Goal: Information Seeking & Learning: Learn about a topic

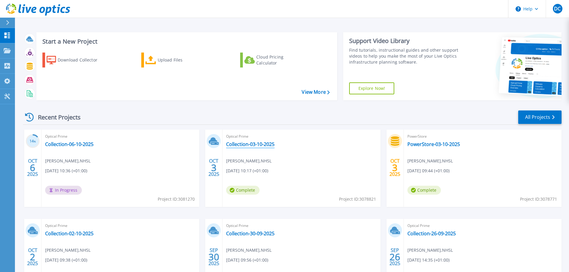
click at [255, 143] on link "Collection-03-10-2025" at bounding box center [250, 144] width 48 height 6
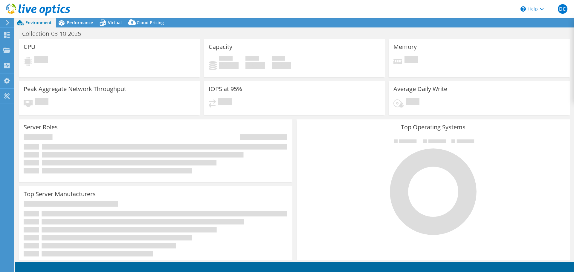
select select "USD"
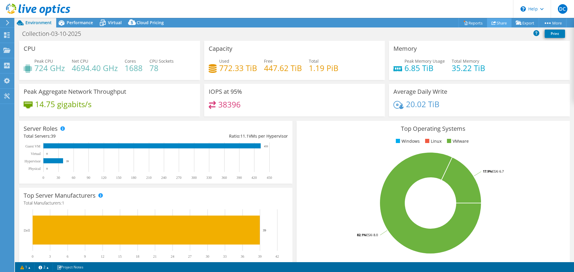
click at [496, 24] on link "Share" at bounding box center [499, 22] width 25 height 9
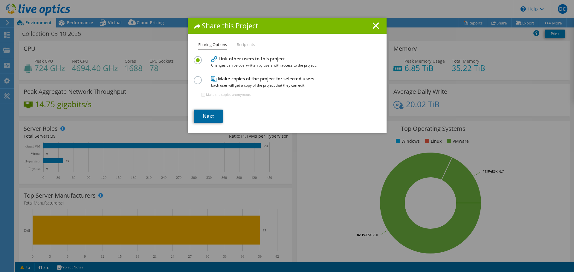
click at [207, 112] on link "Next" at bounding box center [208, 116] width 29 height 13
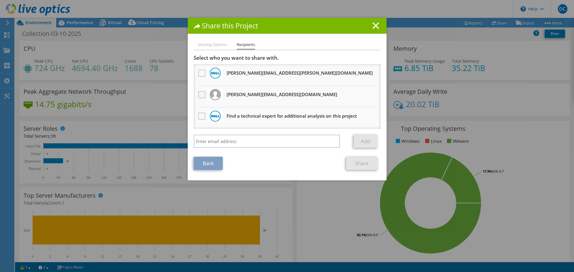
click at [202, 95] on label at bounding box center [202, 94] width 9 height 7
click at [0, 0] on input "checkbox" at bounding box center [0, 0] width 0 height 0
click at [355, 163] on link "Share" at bounding box center [361, 163] width 31 height 13
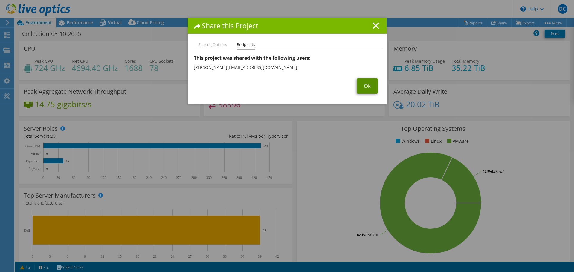
click at [362, 89] on link "Ok" at bounding box center [367, 86] width 21 height 16
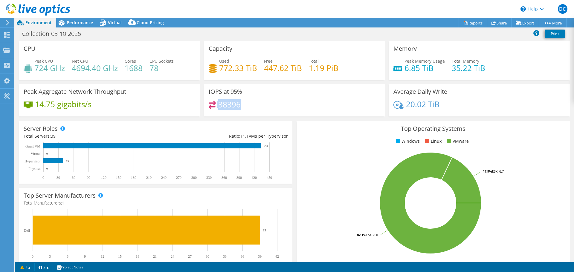
drag, startPoint x: 244, startPoint y: 104, endPoint x: 207, endPoint y: 105, distance: 37.4
click at [209, 105] on div "38396" at bounding box center [295, 107] width 172 height 13
click at [259, 111] on div "38396" at bounding box center [295, 107] width 172 height 13
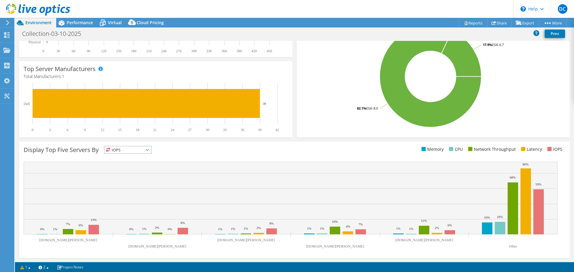
click at [146, 152] on span "IOPS" at bounding box center [127, 149] width 47 height 7
click at [128, 189] on li "Latency" at bounding box center [127, 191] width 47 height 8
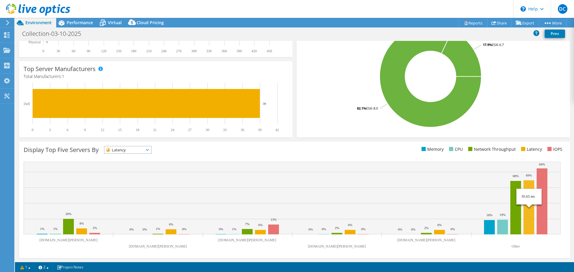
click at [528, 204] on rect at bounding box center [528, 208] width 11 height 54
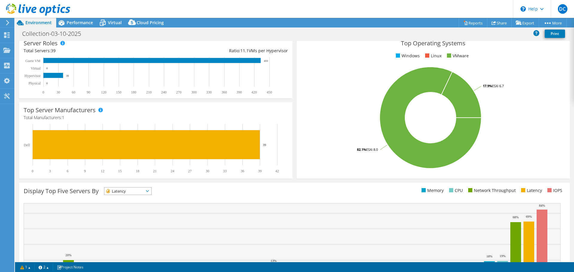
scroll to position [0, 0]
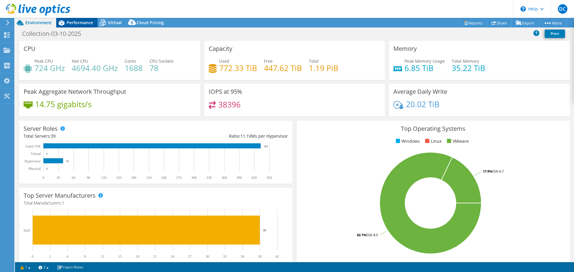
click at [79, 24] on span "Performance" at bounding box center [80, 23] width 26 height 6
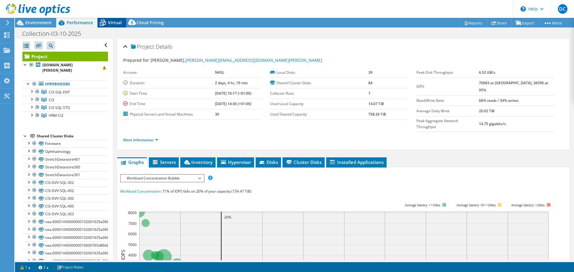
drag, startPoint x: 117, startPoint y: 18, endPoint x: 113, endPoint y: 21, distance: 5.6
click at [117, 18] on header "DC End User [PERSON_NAME] Craig [EMAIL_ADDRESS][DOMAIN_NAME][PERSON_NAME] NHSL …" at bounding box center [287, 9] width 574 height 18
click at [112, 21] on span "Virtual" at bounding box center [115, 23] width 14 height 6
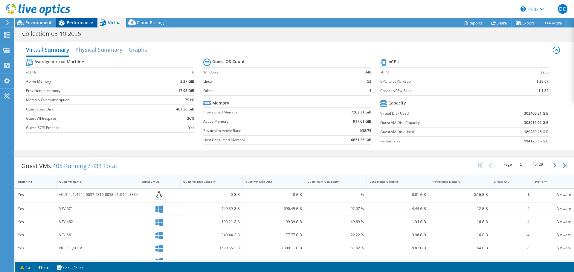
click at [75, 23] on span "Performance" at bounding box center [80, 23] width 26 height 6
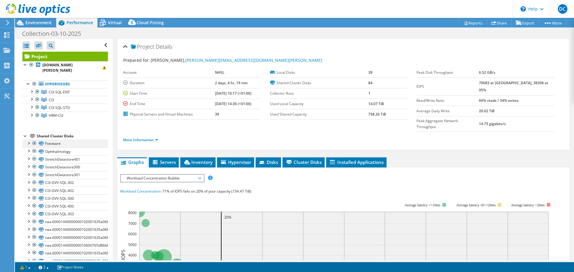
click at [34, 143] on div at bounding box center [34, 143] width 6 height 7
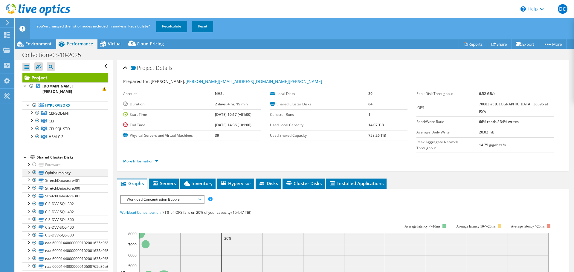
click at [33, 173] on div at bounding box center [34, 172] width 6 height 7
click at [177, 26] on link "Recalculate" at bounding box center [171, 26] width 31 height 11
click at [298, 53] on div "Collection-03-10-2025 Print" at bounding box center [294, 54] width 559 height 11
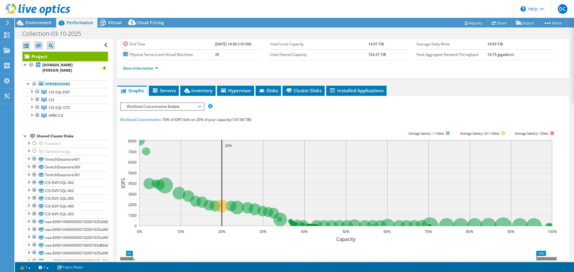
scroll to position [30, 0]
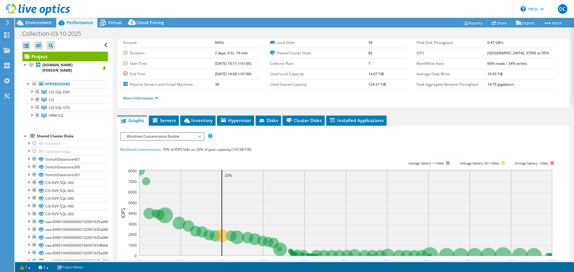
click at [199, 137] on span "Workload Concentration Bubble" at bounding box center [162, 136] width 77 height 7
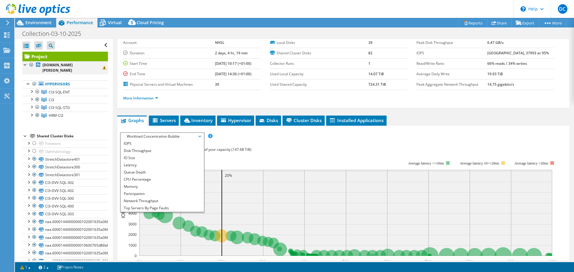
click at [25, 65] on div at bounding box center [25, 64] width 6 height 6
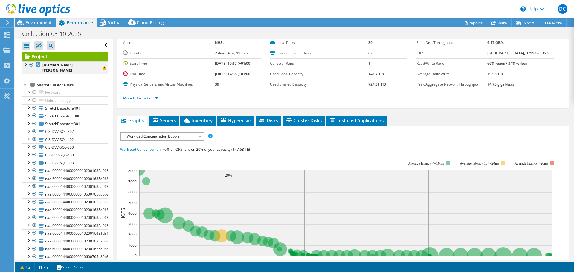
click at [25, 65] on div at bounding box center [25, 64] width 6 height 6
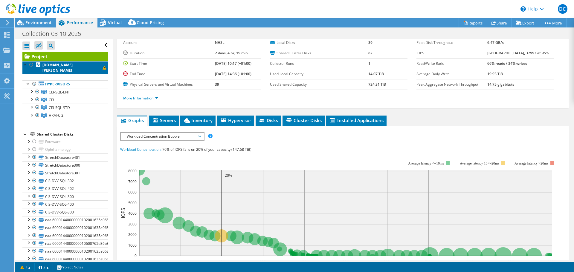
click at [73, 66] on b "[DOMAIN_NAME][PERSON_NAME]" at bounding box center [57, 67] width 30 height 10
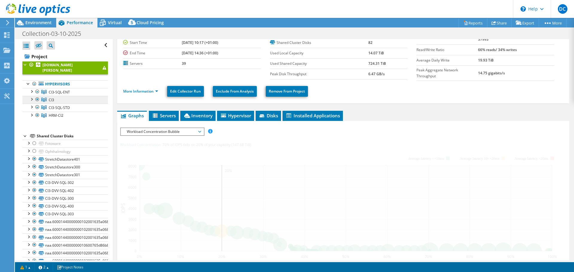
click at [64, 96] on link "CI3" at bounding box center [64, 100] width 85 height 8
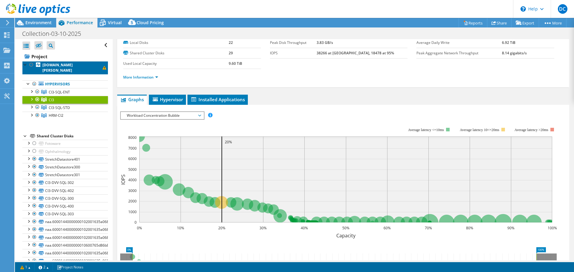
click at [71, 69] on b "[DOMAIN_NAME][PERSON_NAME]" at bounding box center [57, 67] width 30 height 10
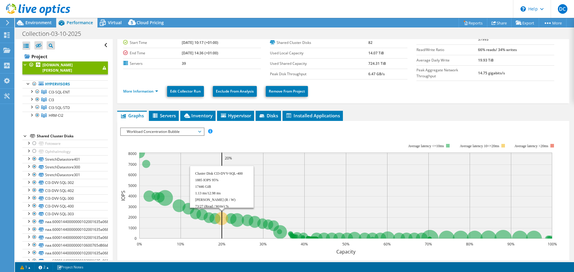
click at [221, 217] on circle at bounding box center [221, 218] width 13 height 13
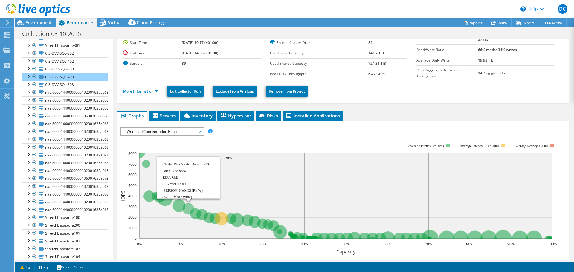
scroll to position [134, 0]
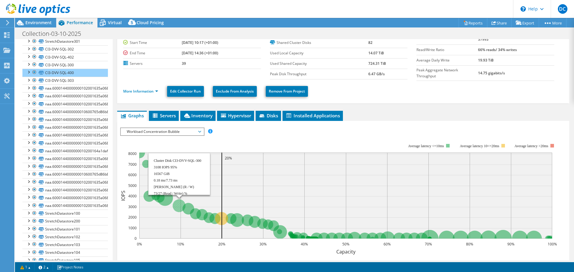
click at [179, 204] on circle at bounding box center [179, 205] width 13 height 13
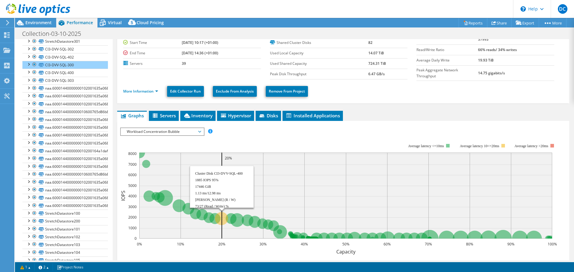
click at [224, 218] on circle at bounding box center [221, 218] width 13 height 13
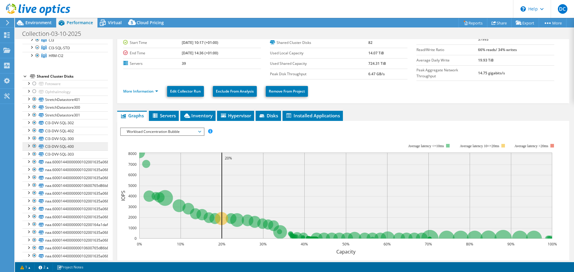
scroll to position [0, 0]
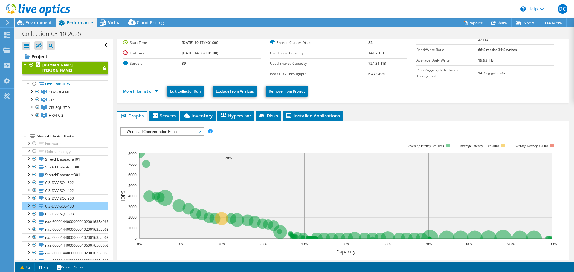
click at [88, 67] on link "[DOMAIN_NAME][PERSON_NAME]" at bounding box center [64, 67] width 85 height 13
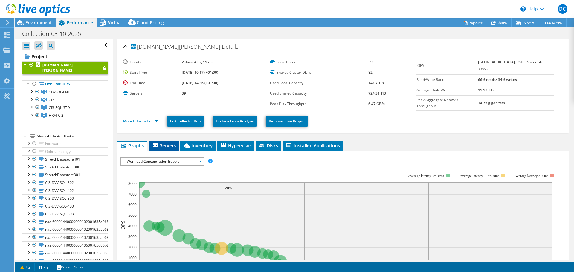
click at [164, 146] on span "Servers" at bounding box center [164, 146] width 24 height 6
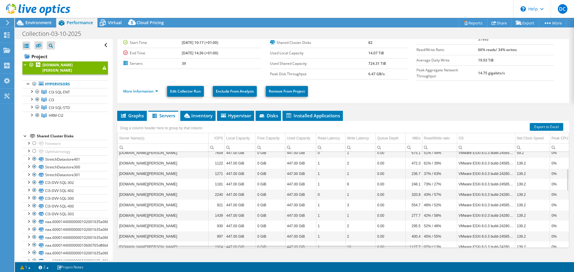
scroll to position [39, 0]
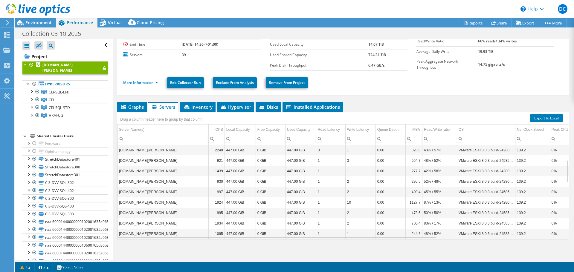
click at [350, 197] on td "10" at bounding box center [360, 202] width 30 height 10
click at [183, 201] on td "[DOMAIN_NAME][PERSON_NAME]" at bounding box center [162, 202] width 91 height 10
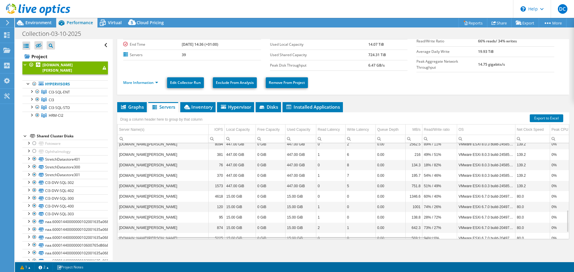
scroll to position [315, 0]
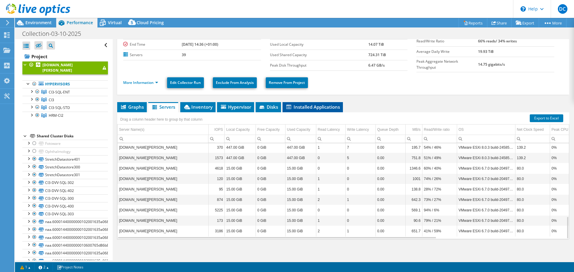
click at [319, 106] on span "Installed Applications" at bounding box center [312, 107] width 54 height 6
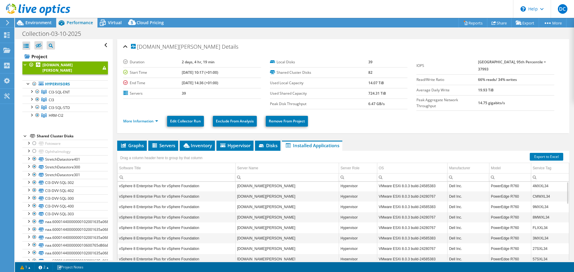
scroll to position [0, 0]
click at [24, 66] on div at bounding box center [25, 64] width 6 height 6
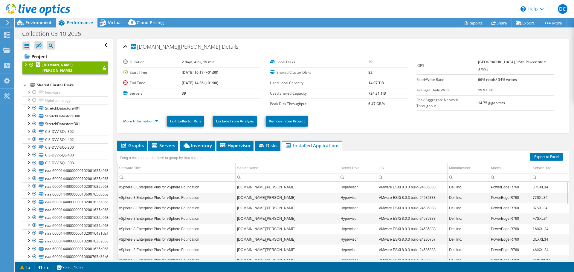
click at [25, 65] on div at bounding box center [25, 64] width 6 height 6
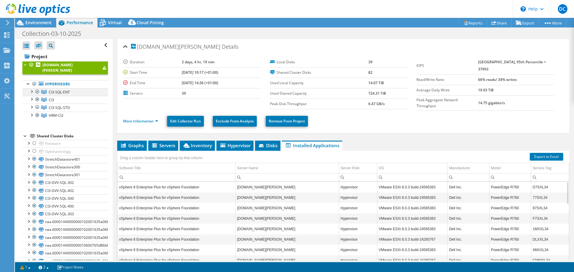
click at [31, 91] on div at bounding box center [31, 91] width 6 height 6
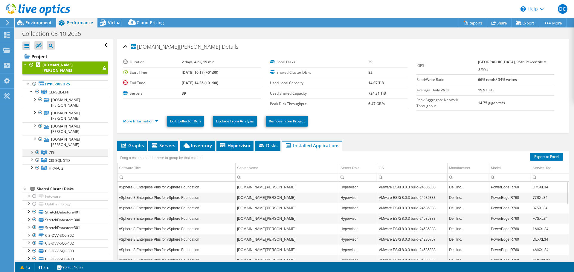
click at [33, 153] on div at bounding box center [31, 152] width 6 height 6
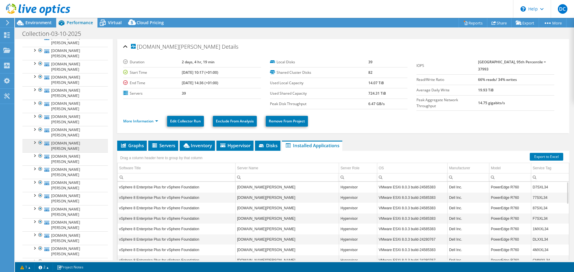
scroll to position [329, 0]
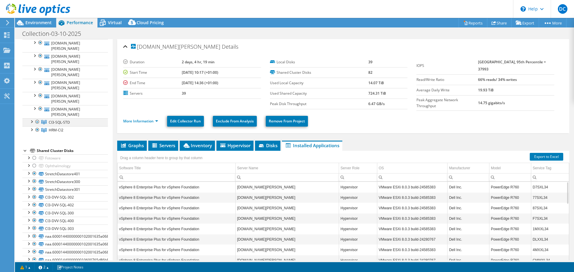
click at [33, 123] on div at bounding box center [31, 121] width 6 height 6
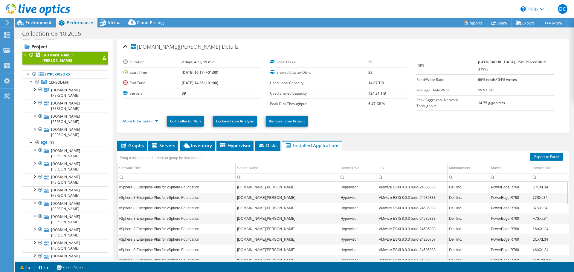
scroll to position [0, 0]
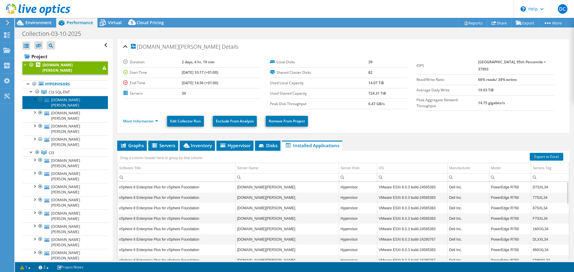
click at [68, 100] on link "[DOMAIN_NAME][PERSON_NAME]" at bounding box center [64, 102] width 85 height 13
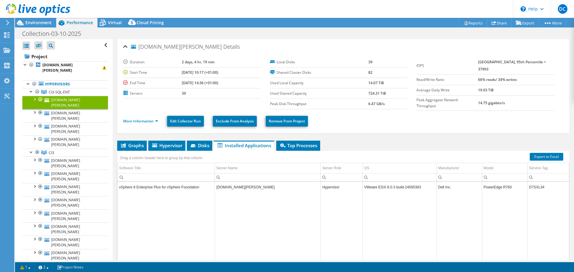
click at [36, 100] on div at bounding box center [34, 99] width 6 height 6
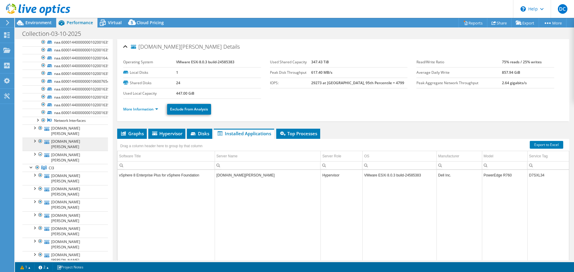
scroll to position [30, 0]
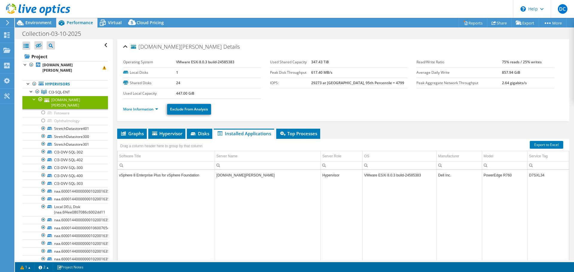
click at [61, 100] on link "[DOMAIN_NAME][PERSON_NAME]" at bounding box center [64, 102] width 85 height 13
click at [227, 172] on td "[DOMAIN_NAME][PERSON_NAME]" at bounding box center [268, 175] width 106 height 10
click at [135, 135] on span "Graphs" at bounding box center [132, 134] width 24 height 6
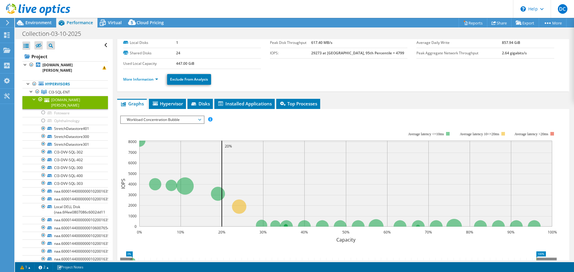
click at [191, 121] on span "Workload Concentration Bubble" at bounding box center [162, 119] width 77 height 7
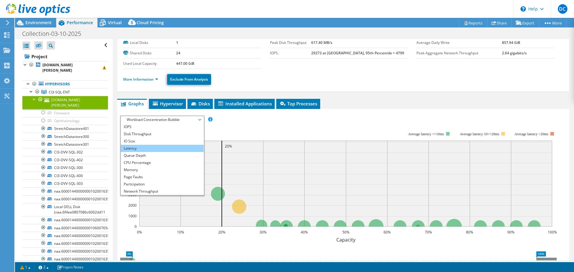
click at [168, 148] on li "Latency" at bounding box center [162, 148] width 83 height 7
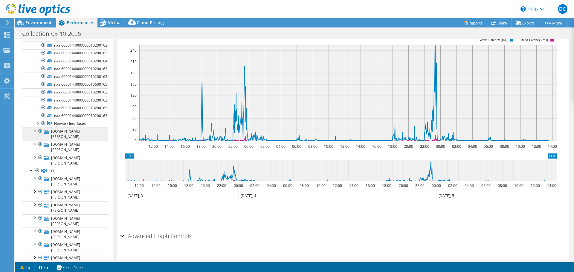
scroll to position [209, 0]
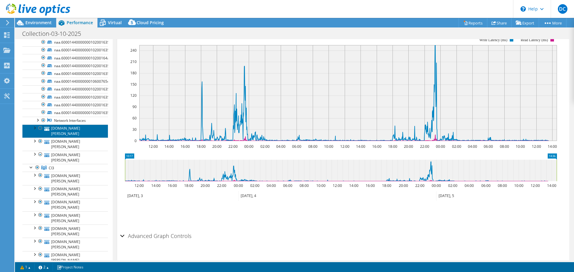
click at [60, 132] on link "[DOMAIN_NAME][PERSON_NAME]" at bounding box center [64, 131] width 85 height 13
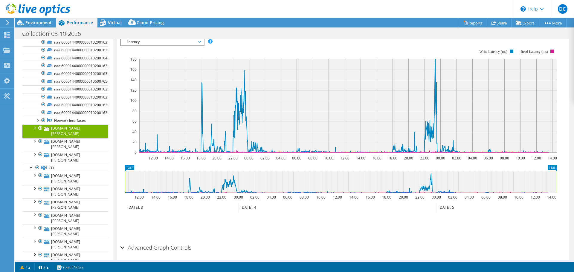
scroll to position [90, 0]
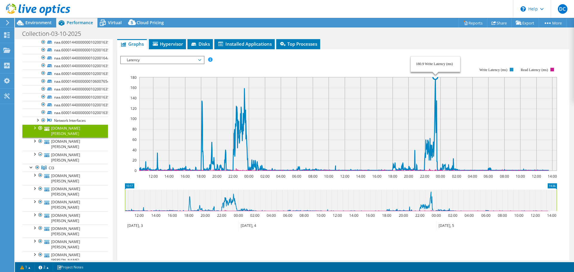
click at [435, 80] on icon at bounding box center [343, 124] width 409 height 94
drag, startPoint x: 388, startPoint y: 84, endPoint x: 528, endPoint y: 89, distance: 140.3
click at [528, 89] on rect at bounding box center [348, 124] width 418 height 94
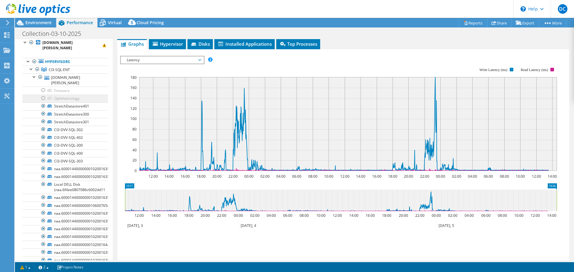
scroll to position [0, 0]
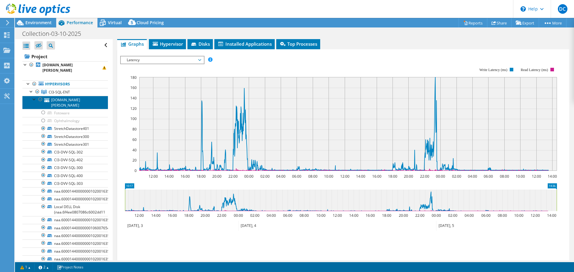
click at [66, 101] on link "[DOMAIN_NAME][PERSON_NAME]" at bounding box center [64, 102] width 85 height 13
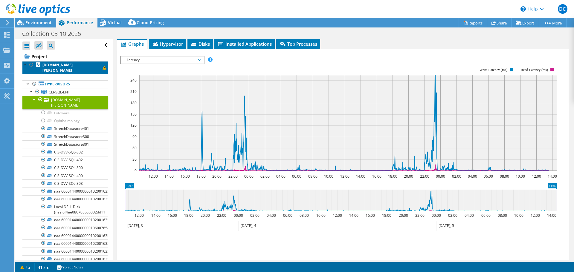
click at [73, 67] on b "[DOMAIN_NAME][PERSON_NAME]" at bounding box center [57, 67] width 30 height 10
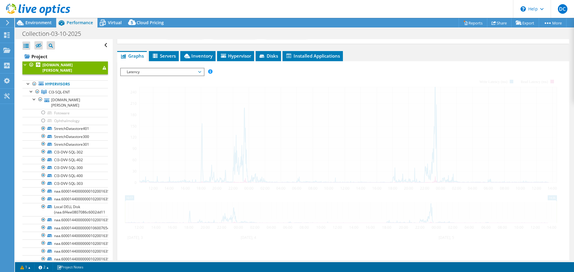
scroll to position [100, 0]
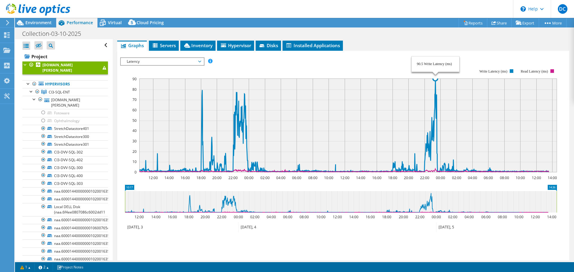
click at [435, 79] on icon at bounding box center [343, 125] width 409 height 93
drag, startPoint x: 435, startPoint y: 79, endPoint x: 156, endPoint y: 103, distance: 280.5
click at [163, 116] on icon "12:00 14:00 16:00 18:00 20:00 22:00 00:00 02:00 04:00 06:00 08:00 10:00 12:00 1…" at bounding box center [340, 121] width 441 height 120
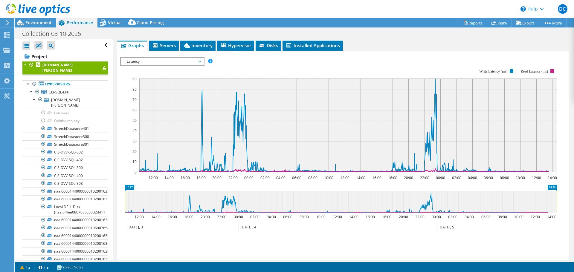
click at [198, 58] on span "Latency" at bounding box center [162, 61] width 77 height 7
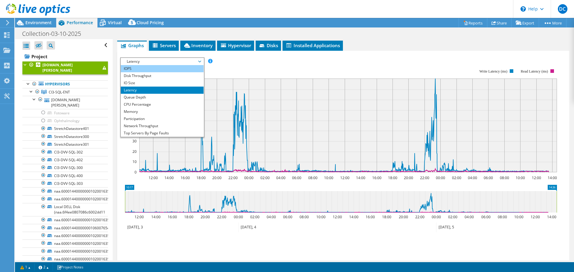
click at [166, 66] on li "IOPS" at bounding box center [162, 68] width 83 height 7
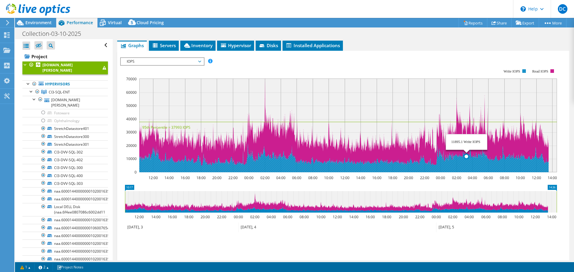
click at [467, 162] on icon at bounding box center [343, 157] width 409 height 29
drag, startPoint x: 466, startPoint y: 162, endPoint x: 446, endPoint y: 164, distance: 20.2
click at [448, 164] on icon at bounding box center [343, 157] width 409 height 29
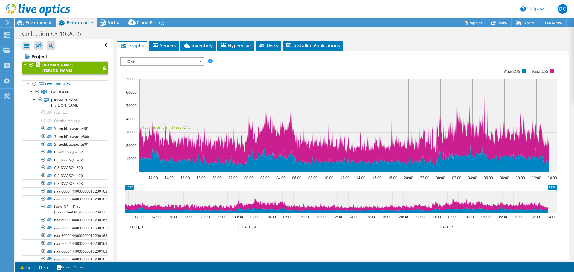
click at [192, 62] on span "IOPS" at bounding box center [162, 61] width 77 height 7
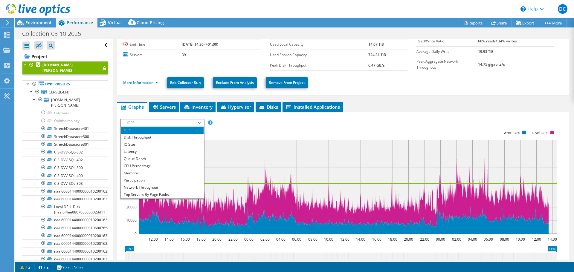
scroll to position [0, 0]
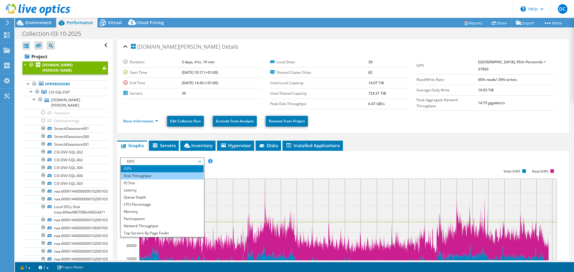
click at [153, 175] on li "Disk Throughput" at bounding box center [162, 175] width 83 height 7
